Goal: Transaction & Acquisition: Purchase product/service

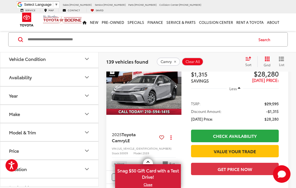
scroll to position [0, -1]
click at [159, 125] on div "1 / 34" at bounding box center [143, 91] width 75 height 67
click at [140, 109] on img "2025 Toyota Camry LE 0" at bounding box center [144, 86] width 76 height 57
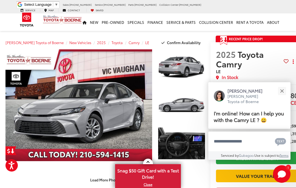
click at [282, 91] on div "Close" at bounding box center [282, 91] width 4 height 4
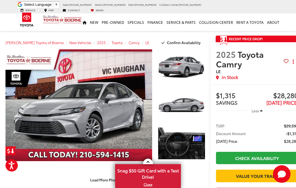
click at [282, 171] on icon "Start Chat" at bounding box center [281, 173] width 8 height 7
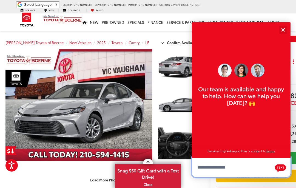
scroll to position [6, 0]
click at [286, 30] on button "Close" at bounding box center [283, 30] width 12 height 12
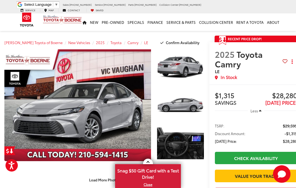
scroll to position [0, 0]
